Goal: Use online tool/utility: Utilize a website feature to perform a specific function

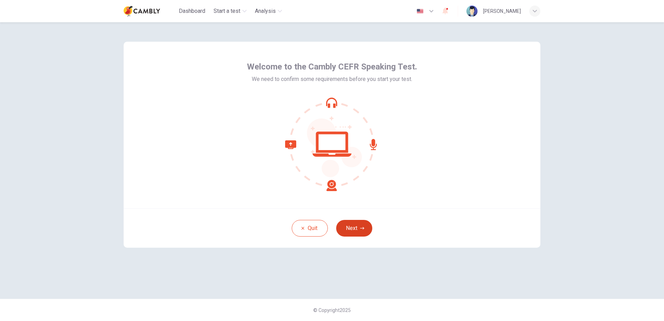
click at [345, 230] on button "Next" at bounding box center [354, 228] width 36 height 17
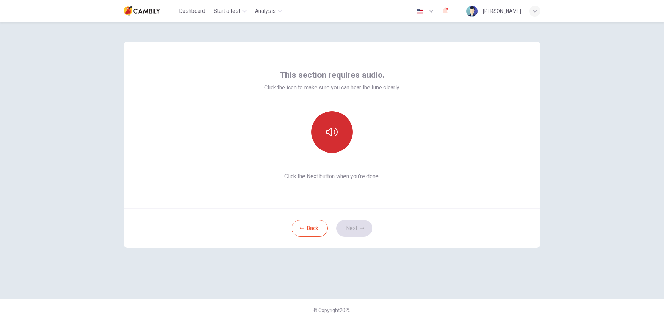
click at [329, 142] on button "button" at bounding box center [332, 132] width 42 height 42
click at [357, 232] on button "Next" at bounding box center [354, 228] width 36 height 17
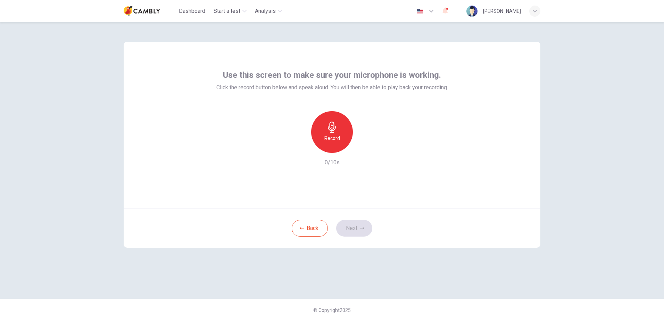
click at [329, 146] on div "Record" at bounding box center [332, 132] width 42 height 42
click at [329, 146] on div "Stop" at bounding box center [332, 132] width 42 height 42
click at [360, 148] on div "button" at bounding box center [363, 147] width 11 height 11
click at [350, 224] on button "Next" at bounding box center [354, 228] width 36 height 17
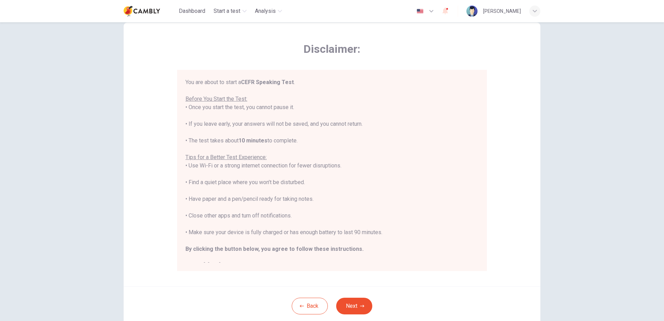
scroll to position [35, 0]
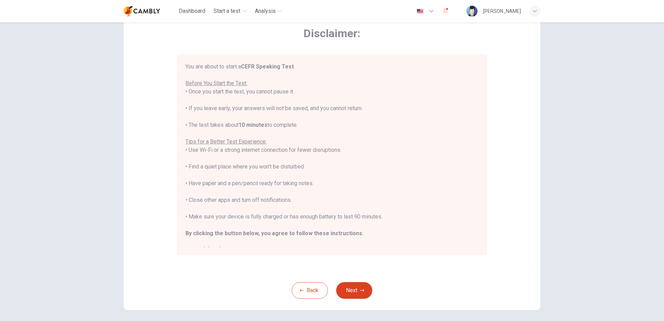
click at [350, 285] on button "Next" at bounding box center [354, 290] width 36 height 17
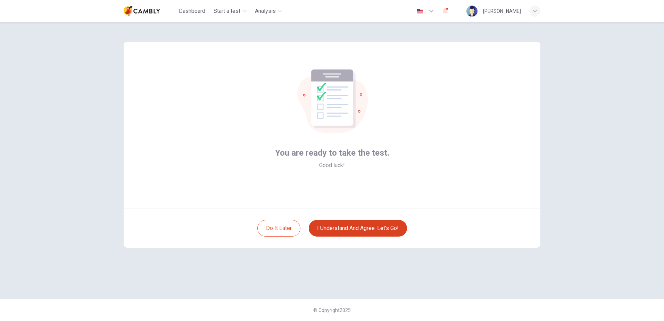
scroll to position [0, 0]
click at [359, 231] on button "I understand and agree. Let’s go!" at bounding box center [358, 228] width 98 height 17
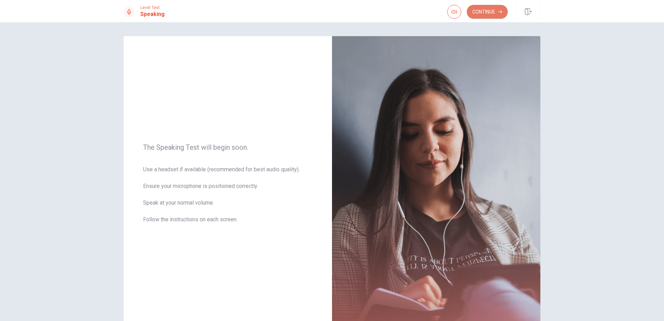
click at [479, 13] on button "Continue" at bounding box center [486, 12] width 41 height 14
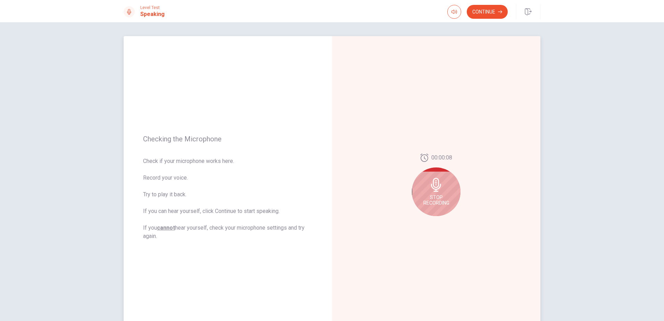
click at [434, 181] on icon at bounding box center [436, 185] width 10 height 14
click at [443, 220] on icon "Play Audio" at bounding box center [443, 221] width 4 height 4
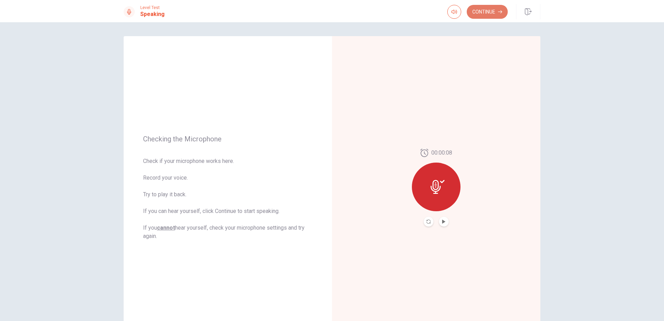
click at [485, 12] on button "Continue" at bounding box center [486, 12] width 41 height 14
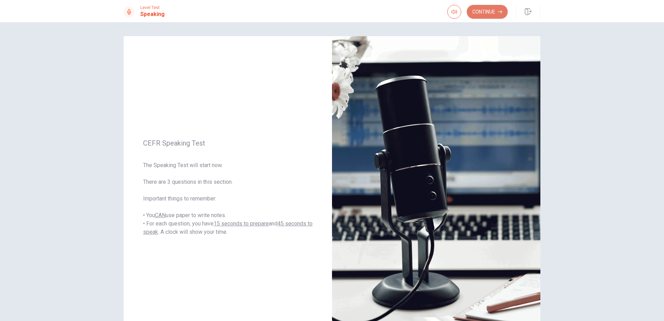
click at [489, 17] on button "Continue" at bounding box center [486, 12] width 41 height 14
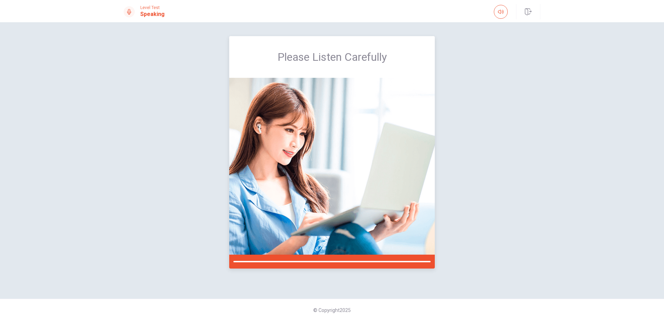
click at [404, 68] on div "Please Listen Carefully" at bounding box center [331, 57] width 205 height 42
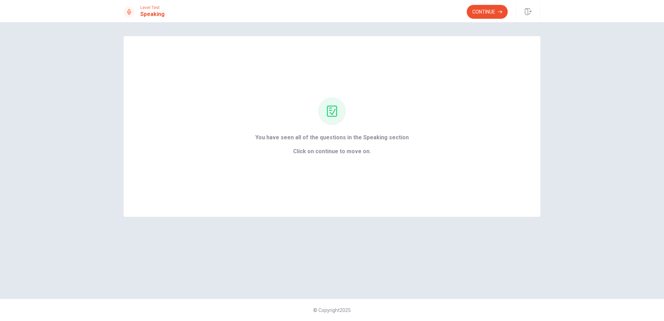
click at [481, 17] on button "Continue" at bounding box center [486, 12] width 41 height 14
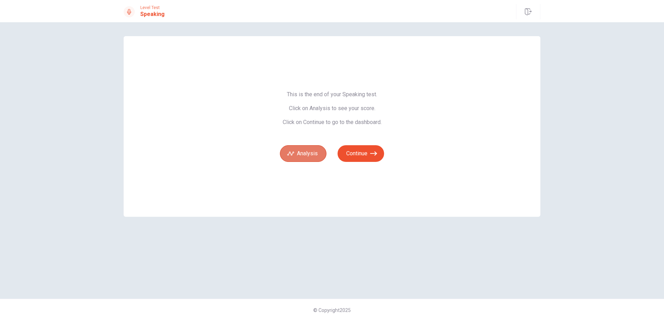
click at [311, 158] on button "Analysis" at bounding box center [303, 153] width 47 height 17
